Goal: Information Seeking & Learning: Learn about a topic

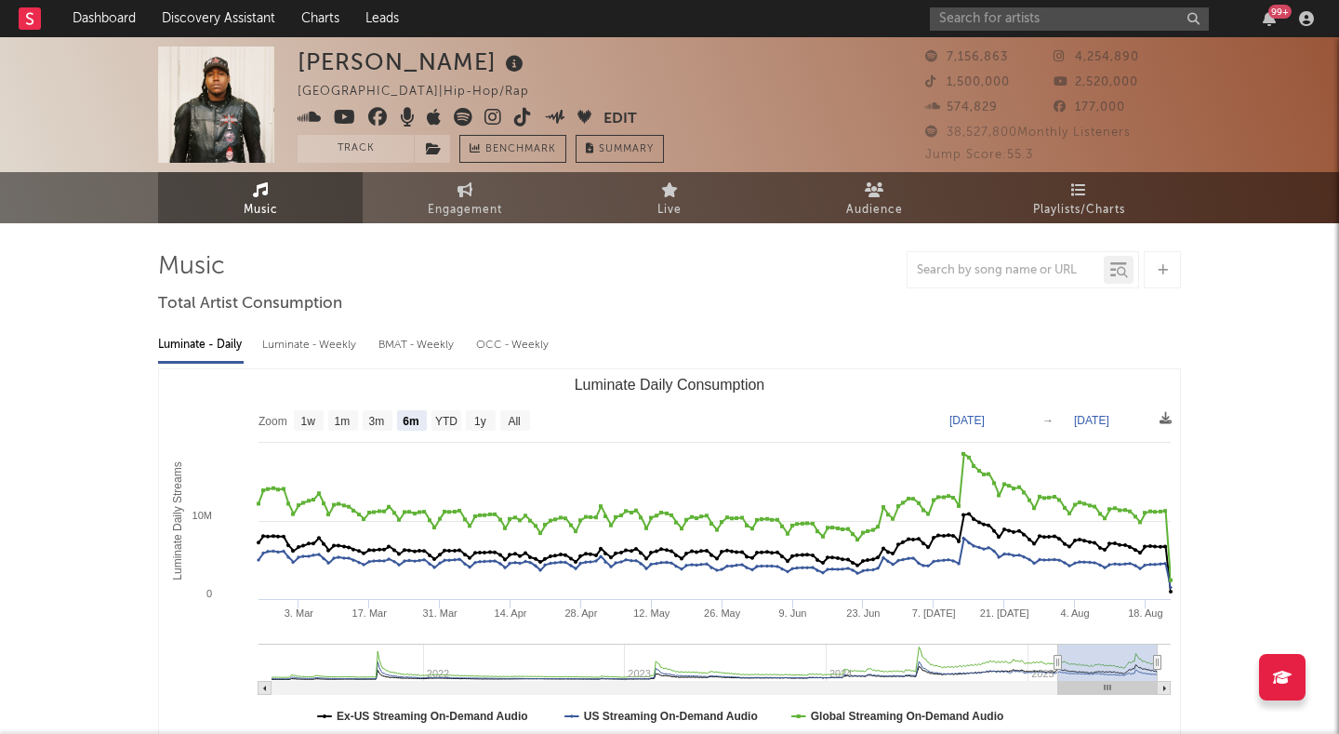
select select "6m"
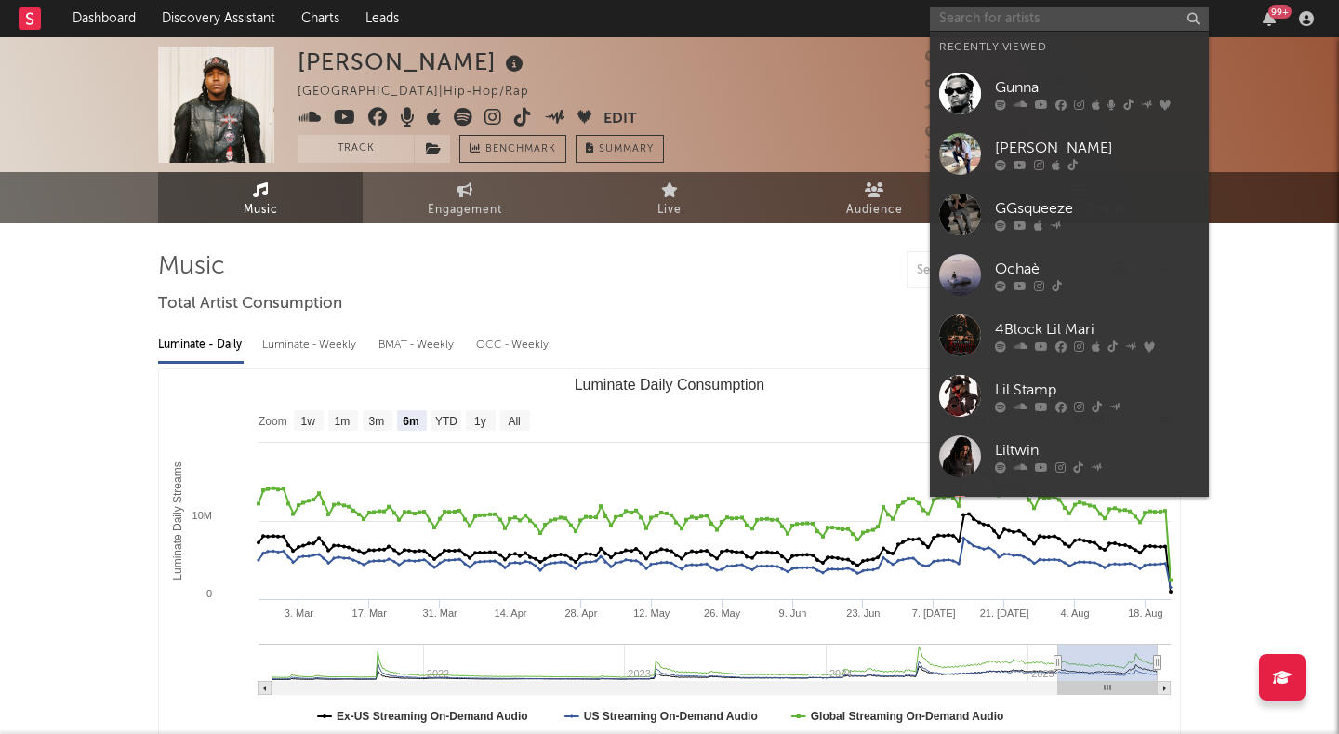
click at [1028, 17] on input "text" at bounding box center [1069, 18] width 279 height 23
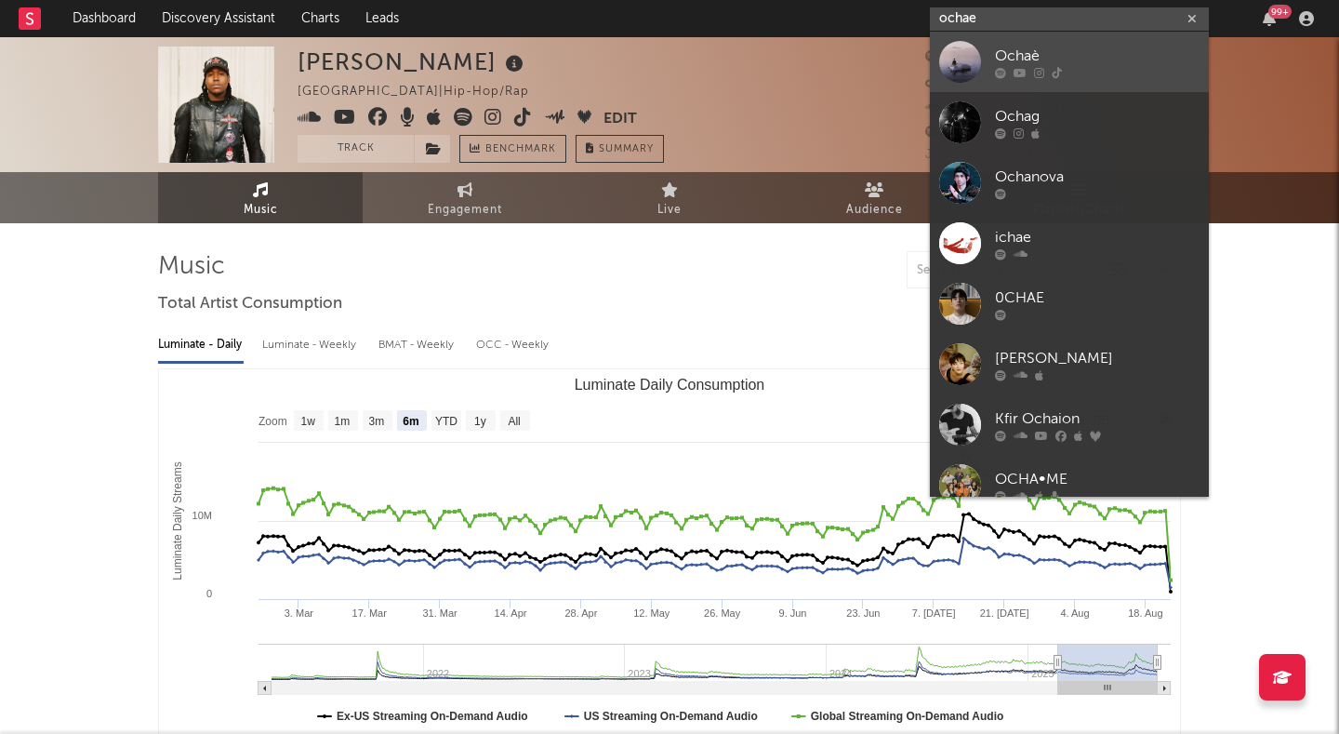
type input "ochae"
click at [1028, 54] on div "Ochaè" at bounding box center [1097, 56] width 205 height 22
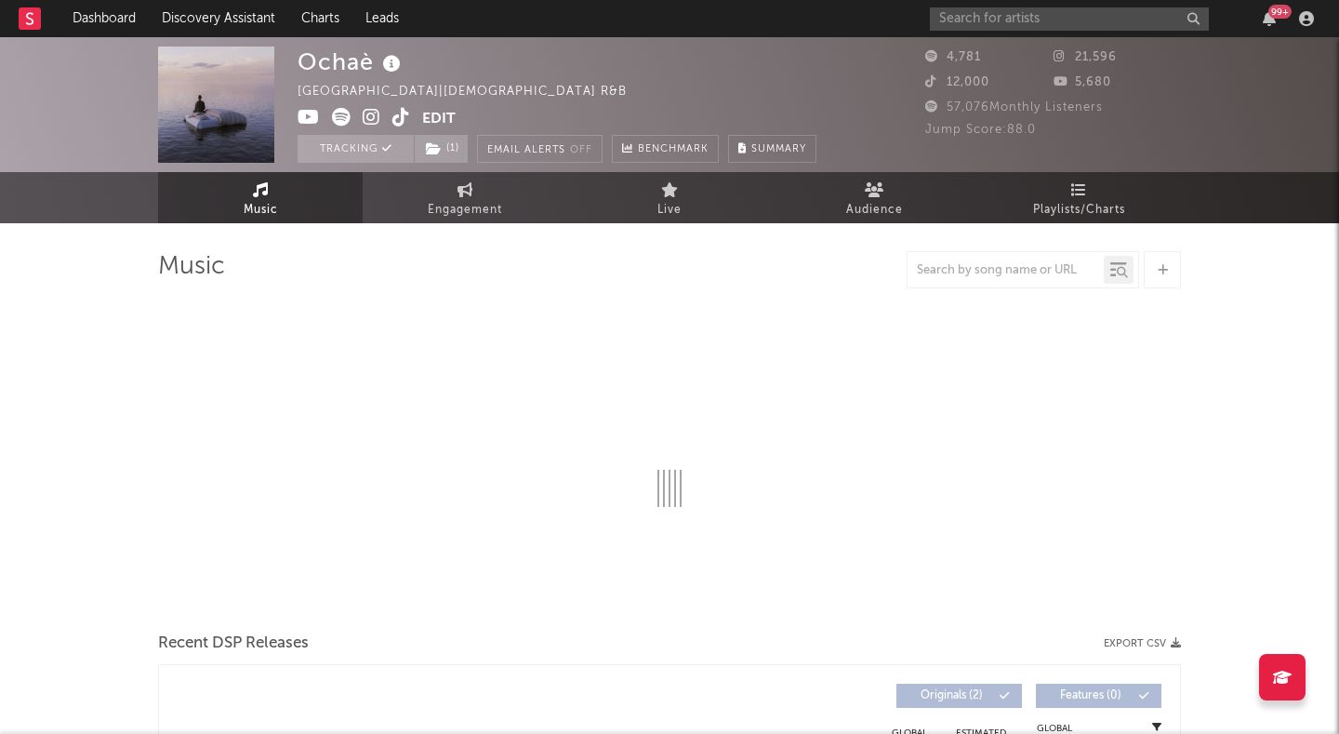
select select "1w"
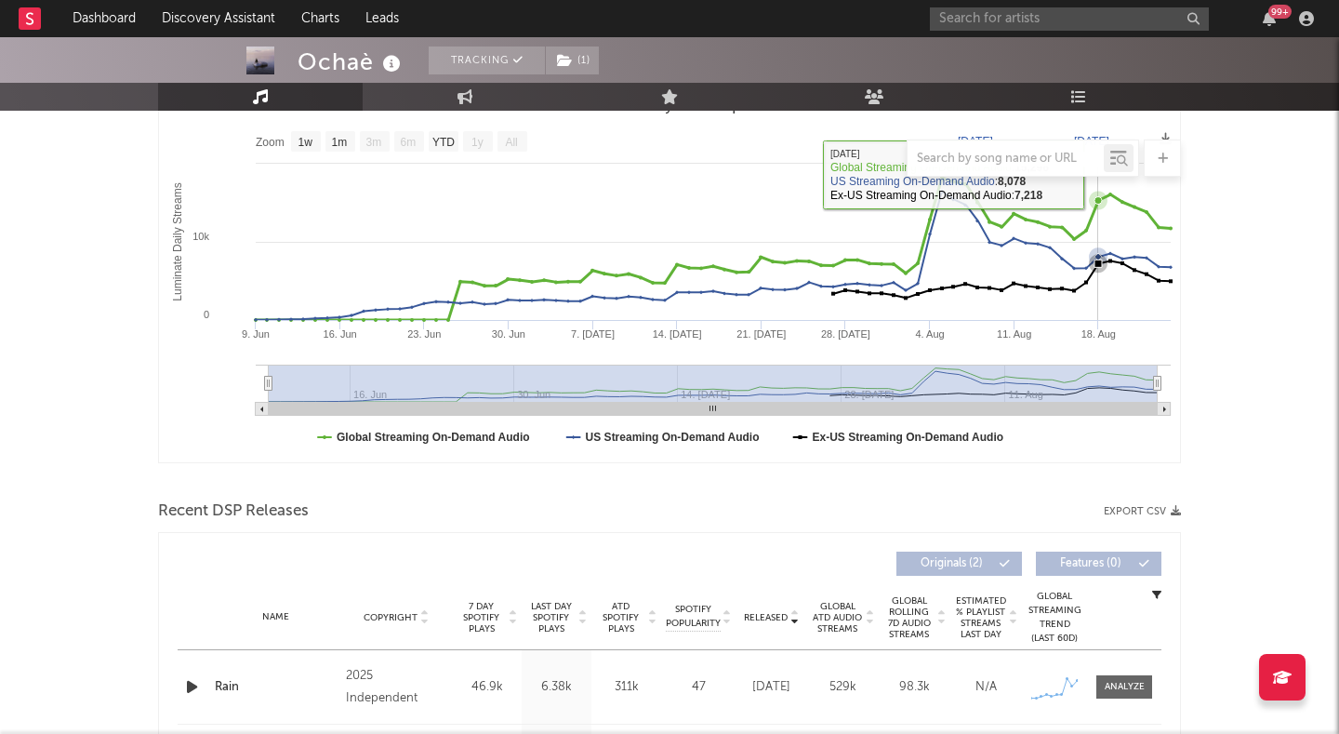
scroll to position [570, 0]
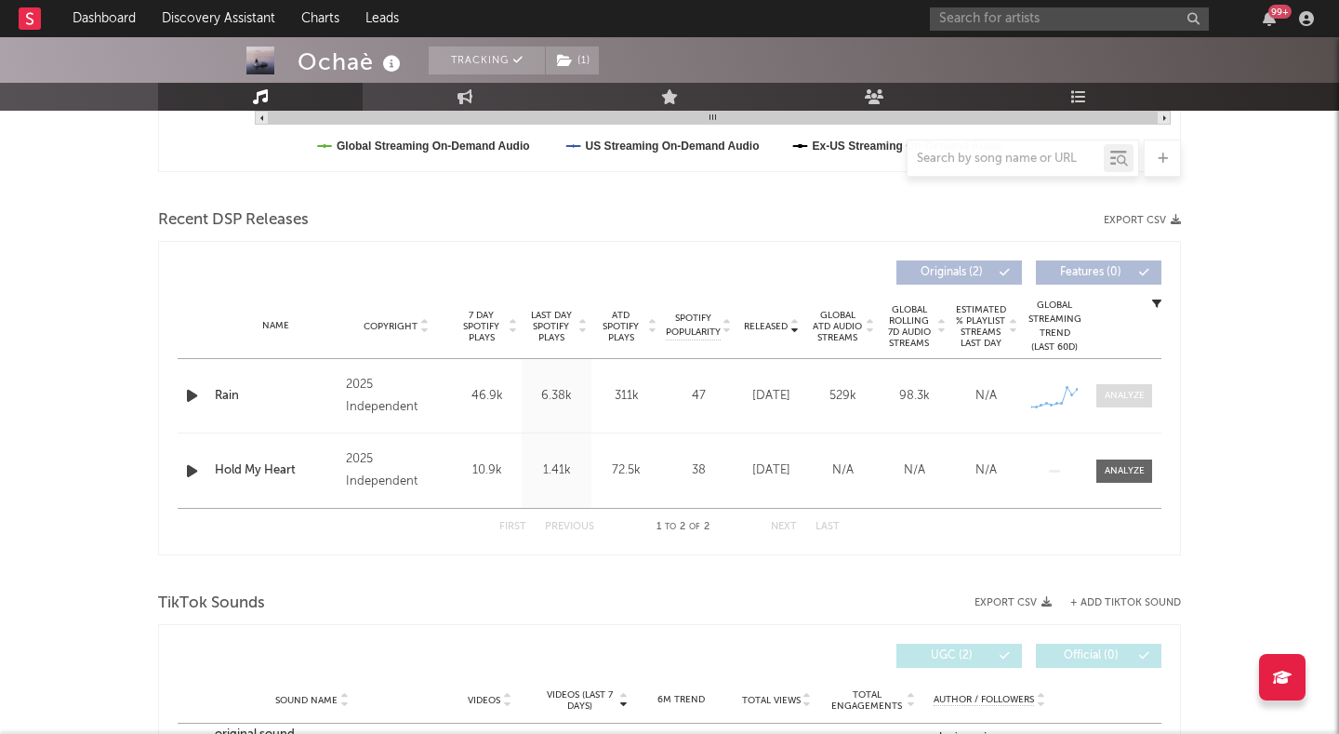
click at [1112, 391] on div at bounding box center [1125, 396] width 40 height 14
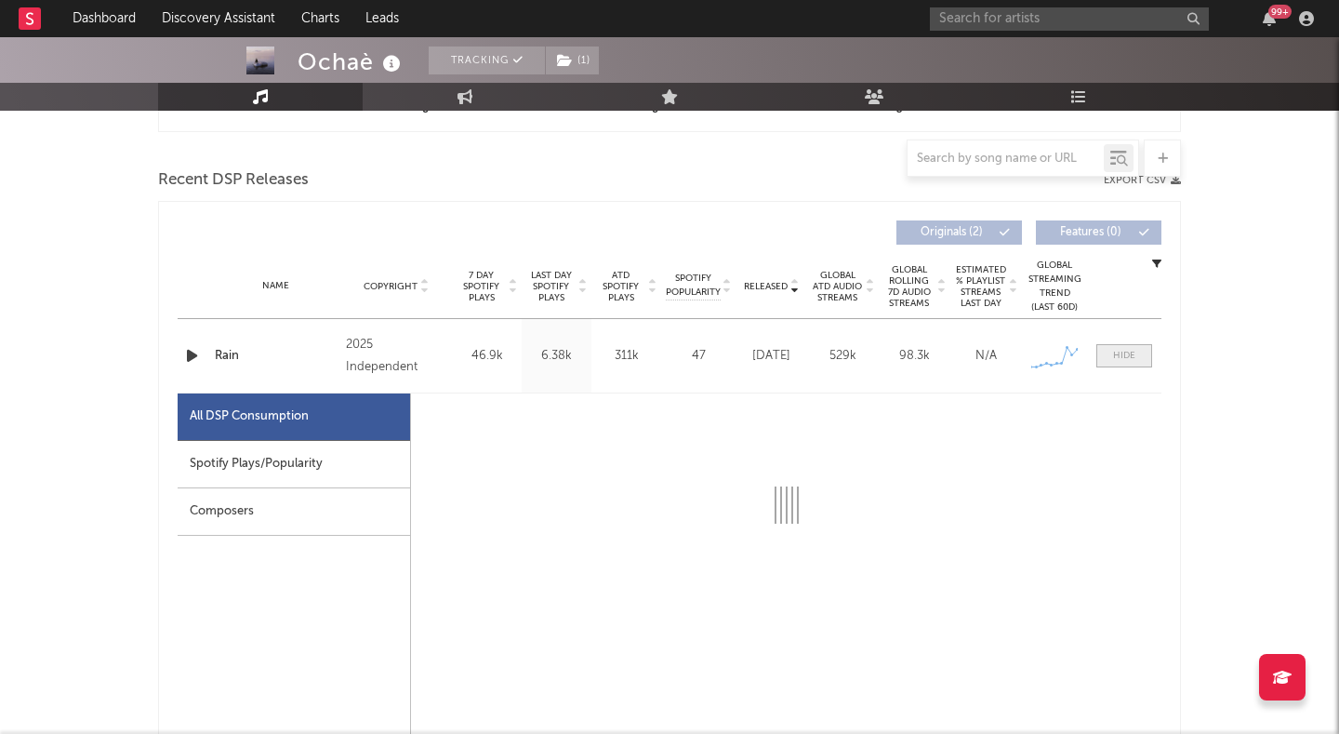
select select "1w"
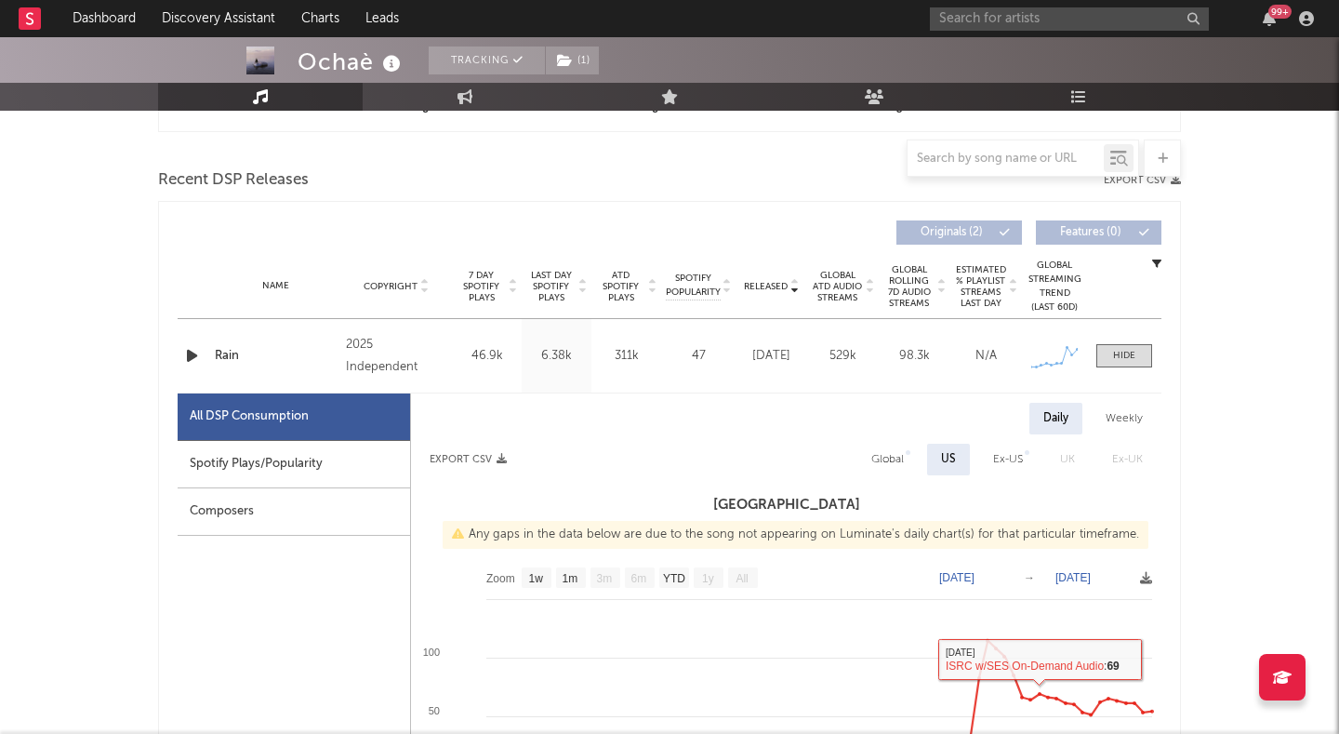
scroll to position [562, 0]
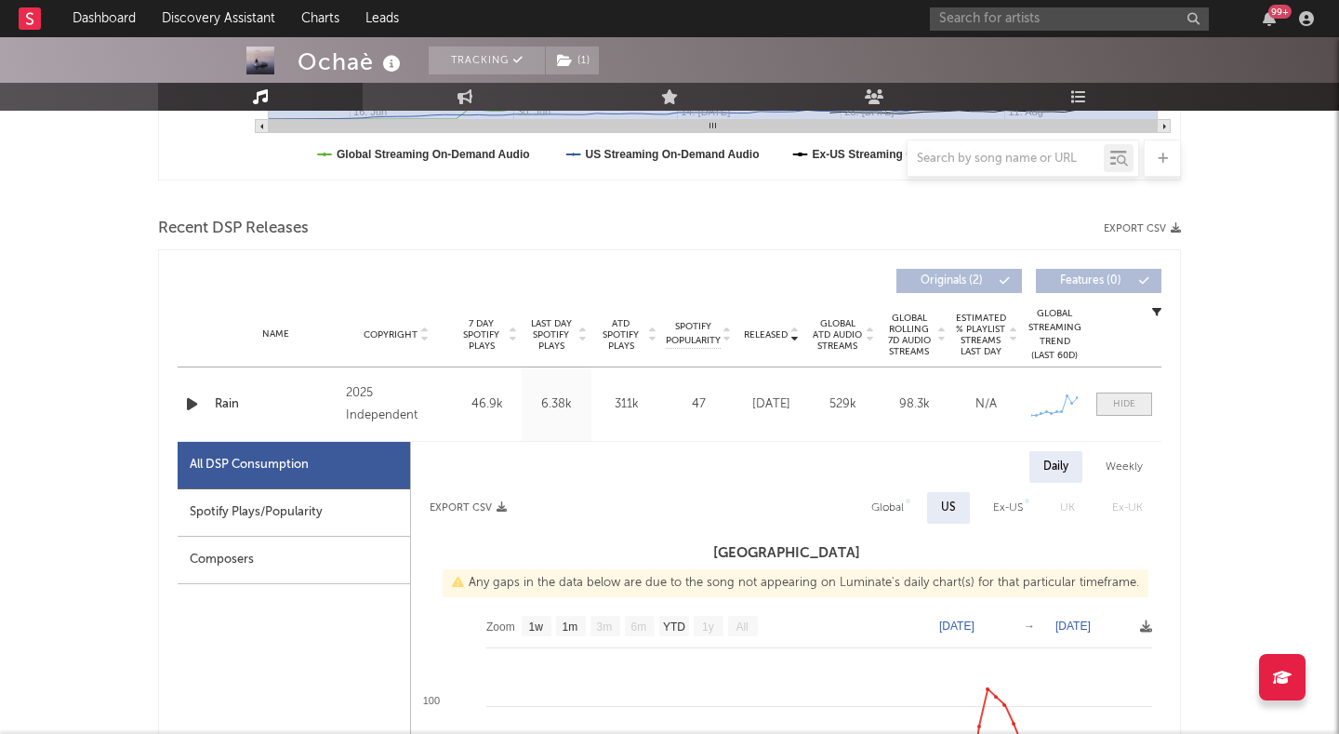
click at [1116, 402] on div at bounding box center [1124, 404] width 22 height 14
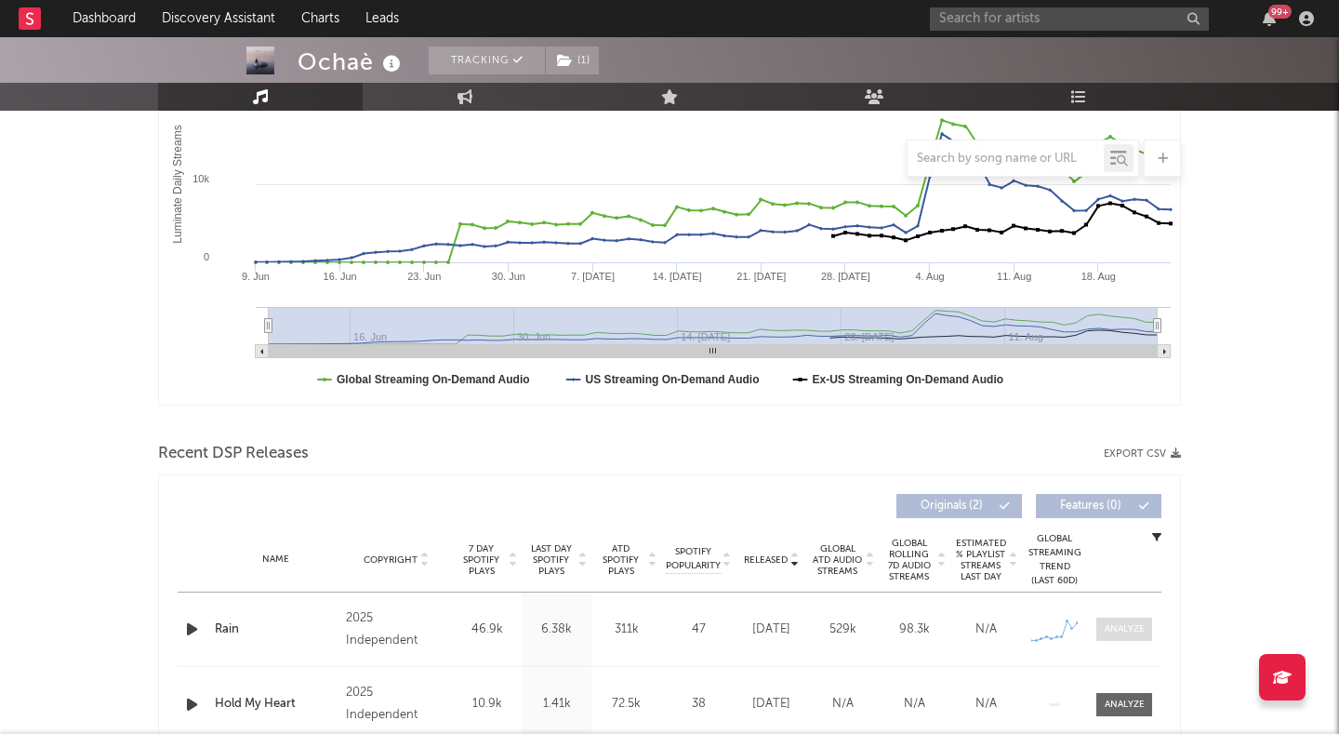
scroll to position [152, 0]
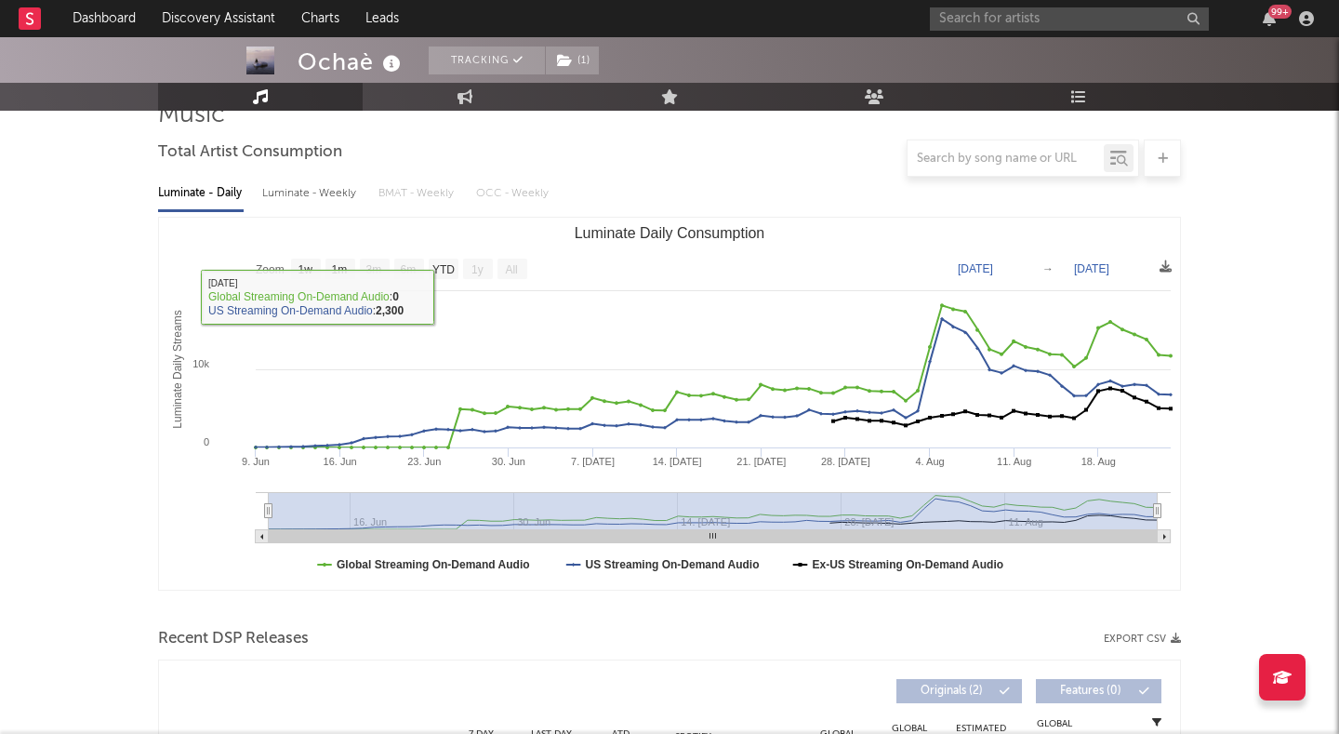
click at [333, 185] on div "Luminate - Weekly" at bounding box center [311, 194] width 98 height 32
select select "1w"
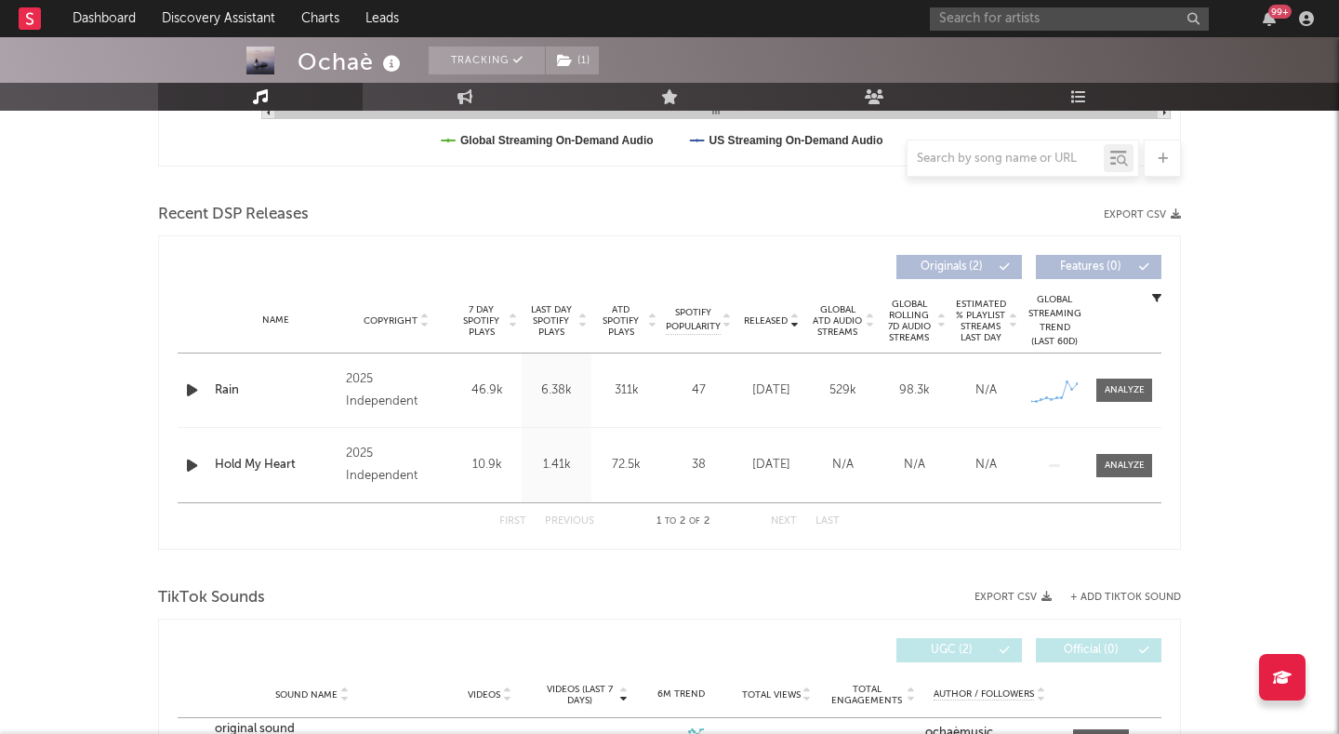
scroll to position [599, 0]
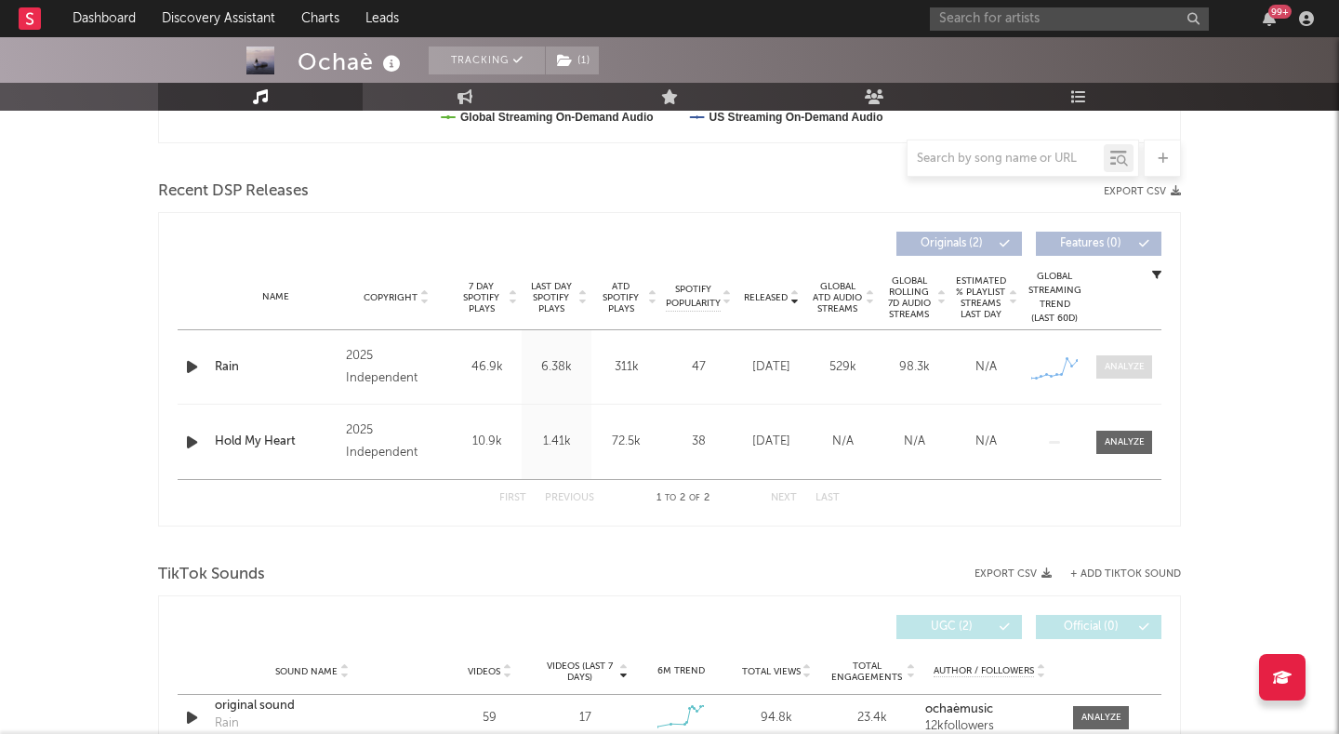
click at [1108, 369] on div at bounding box center [1125, 367] width 40 height 14
select select "1w"
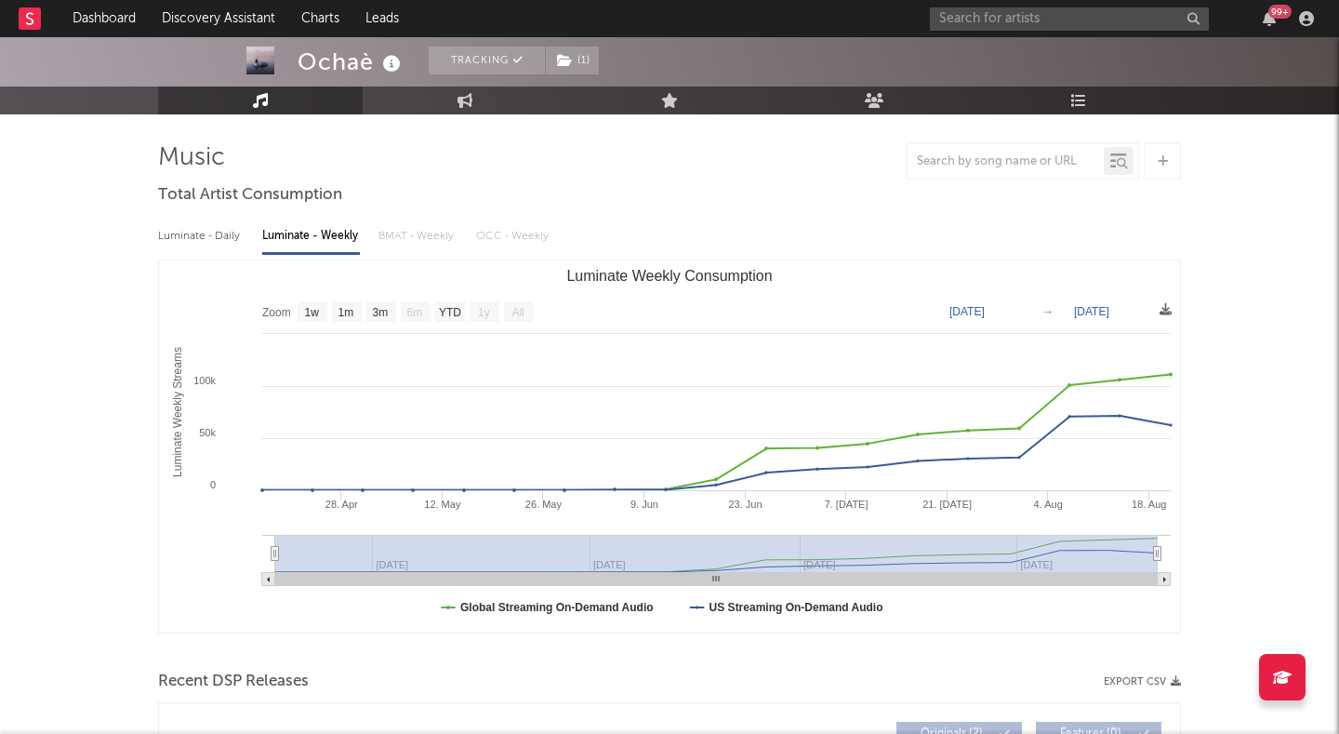
scroll to position [0, 0]
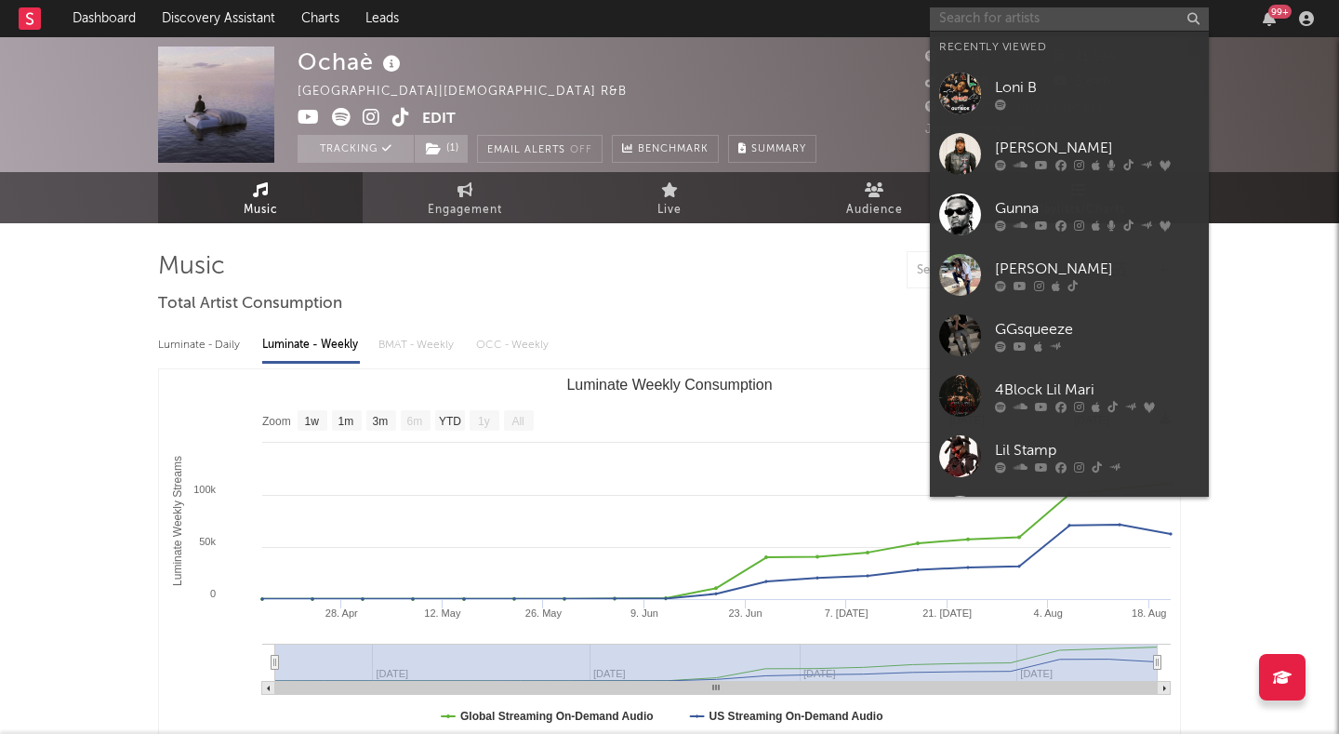
click at [956, 13] on input "text" at bounding box center [1069, 18] width 279 height 23
click at [655, 117] on div "Ochaè [GEOGRAPHIC_DATA] | [DEMOGRAPHIC_DATA] R&B Edit Tracking ( 1 ) Email Aler…" at bounding box center [557, 104] width 519 height 116
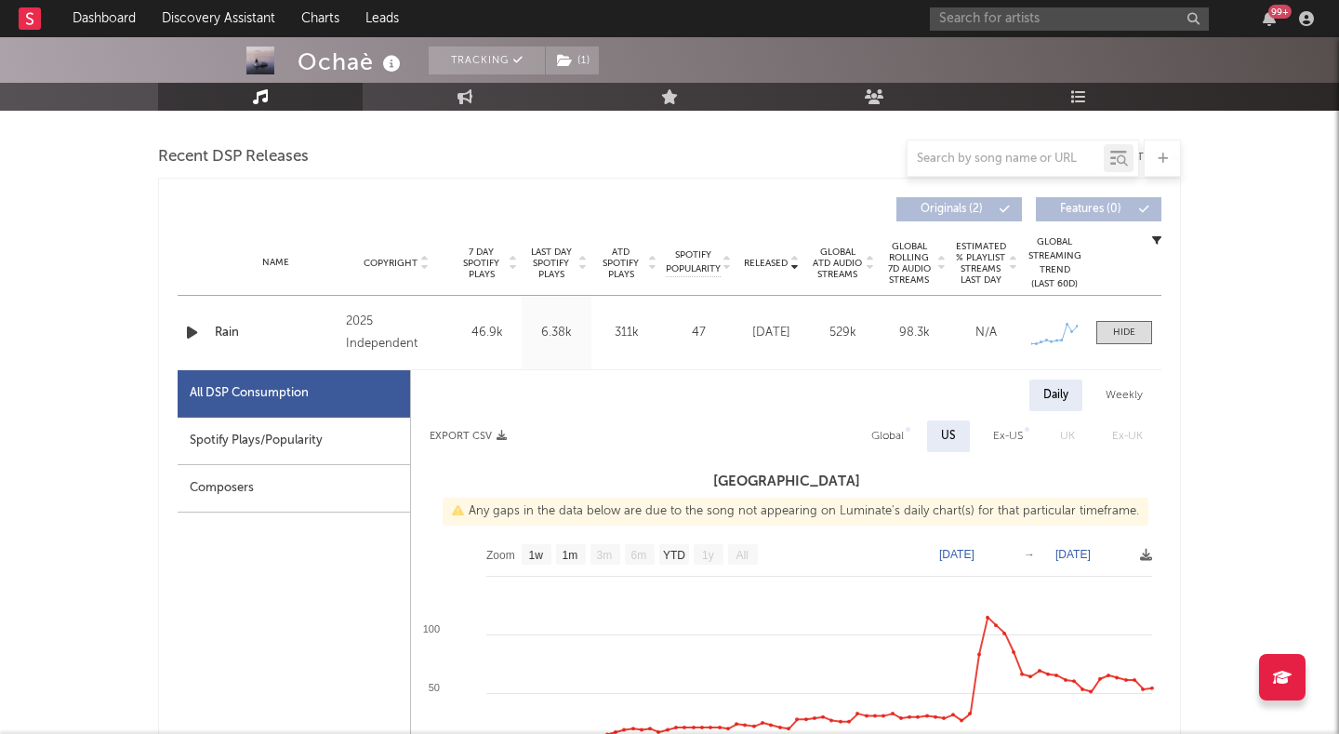
scroll to position [661, 0]
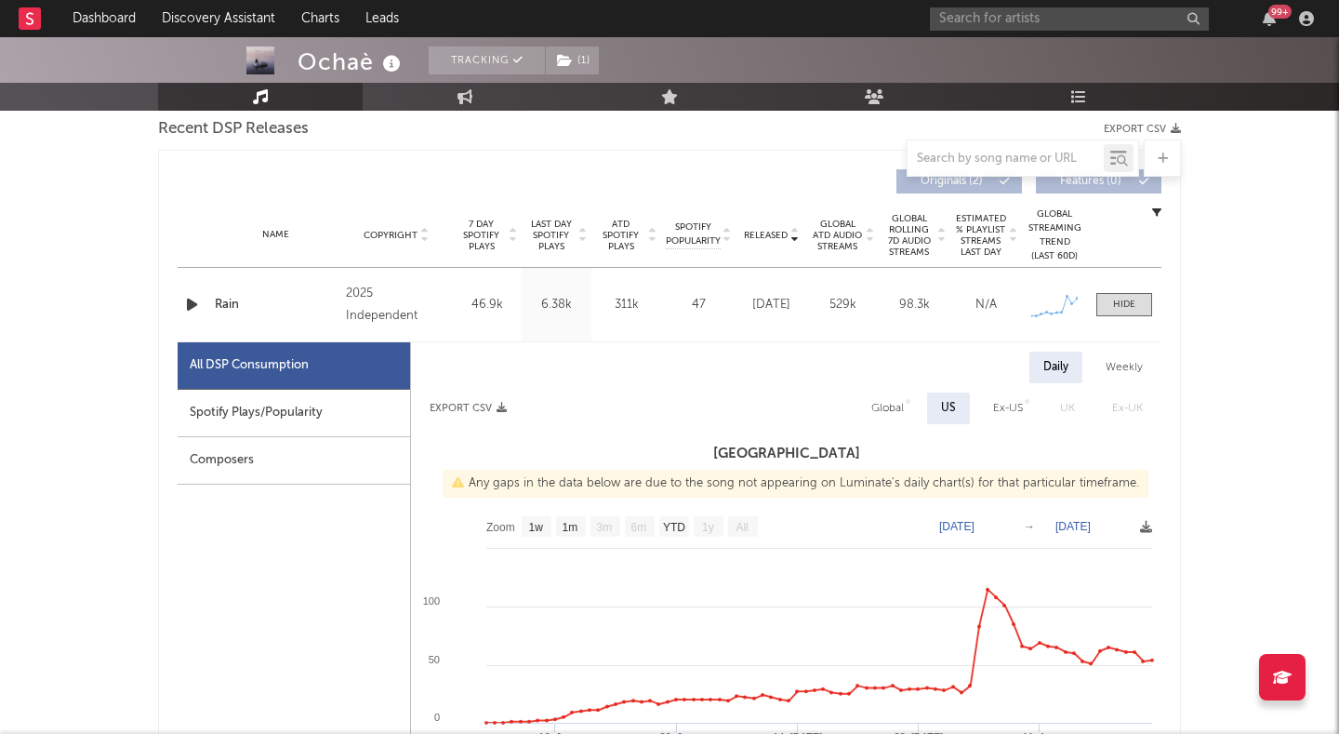
click at [896, 409] on div "Global" at bounding box center [887, 408] width 33 height 22
select select "1w"
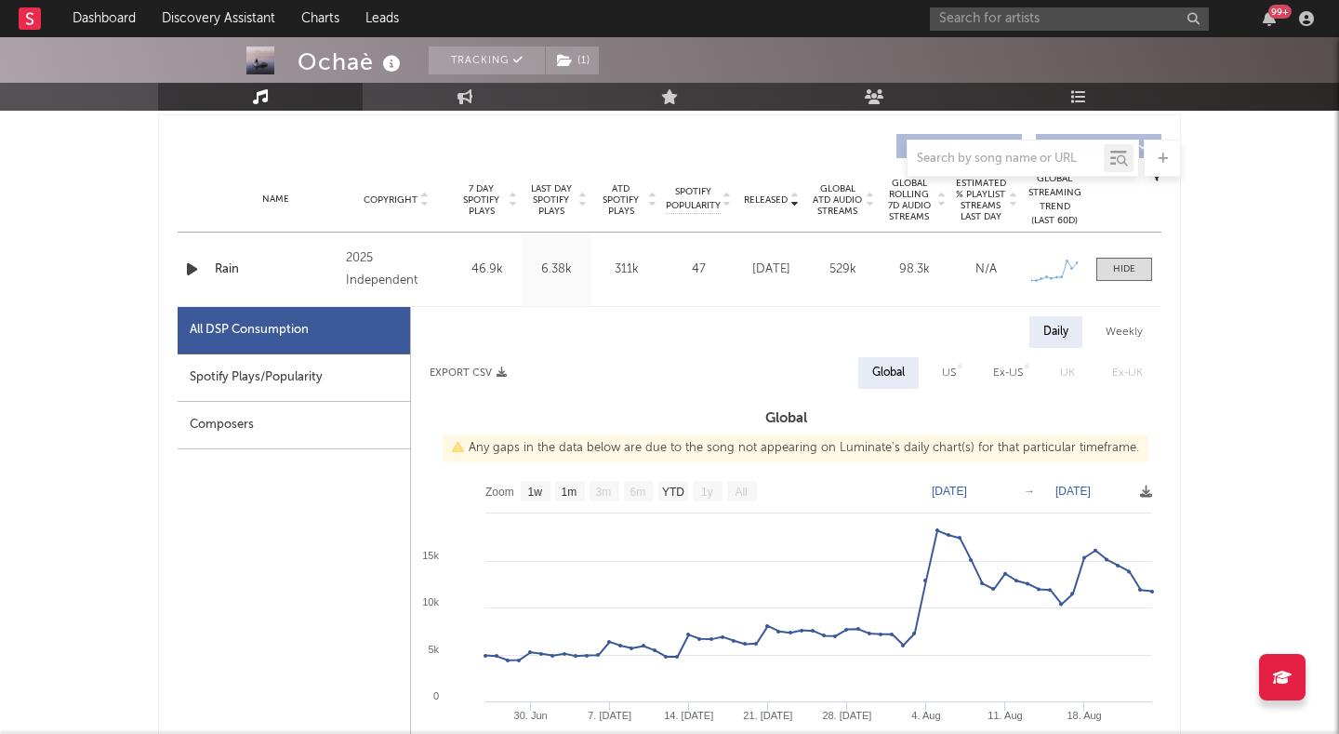
scroll to position [684, 0]
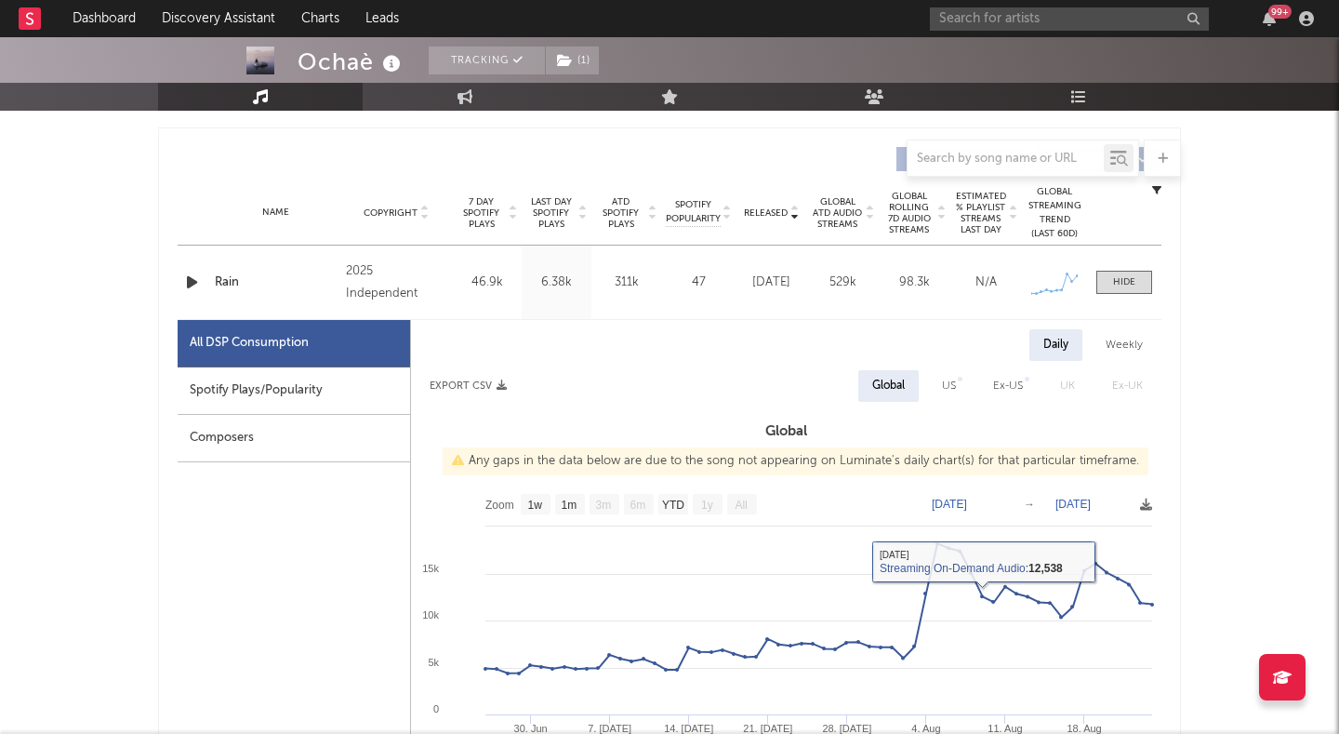
click at [945, 382] on div "US" at bounding box center [949, 386] width 14 height 22
select select "1w"
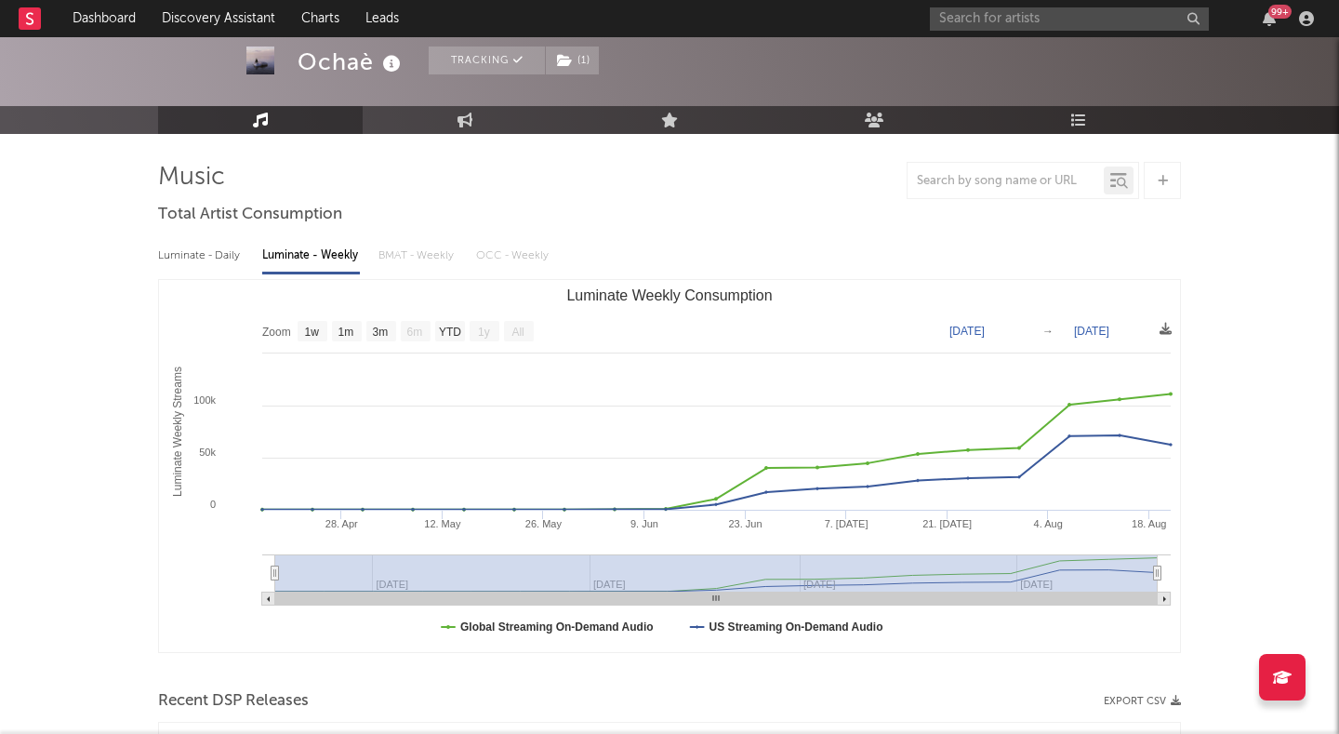
scroll to position [29, 0]
